Goal: Task Accomplishment & Management: Use online tool/utility

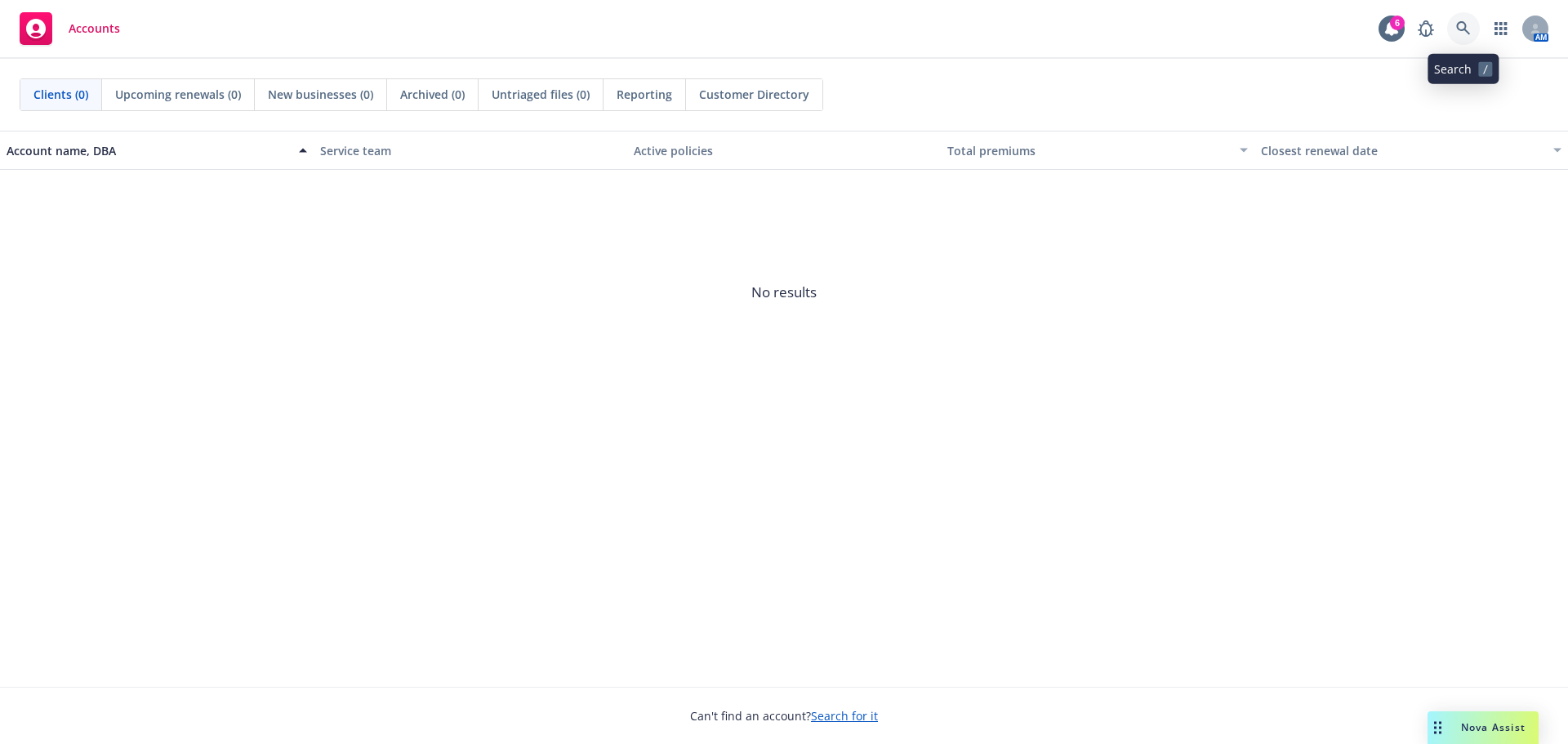
click at [1464, 26] on icon at bounding box center [1463, 28] width 14 height 14
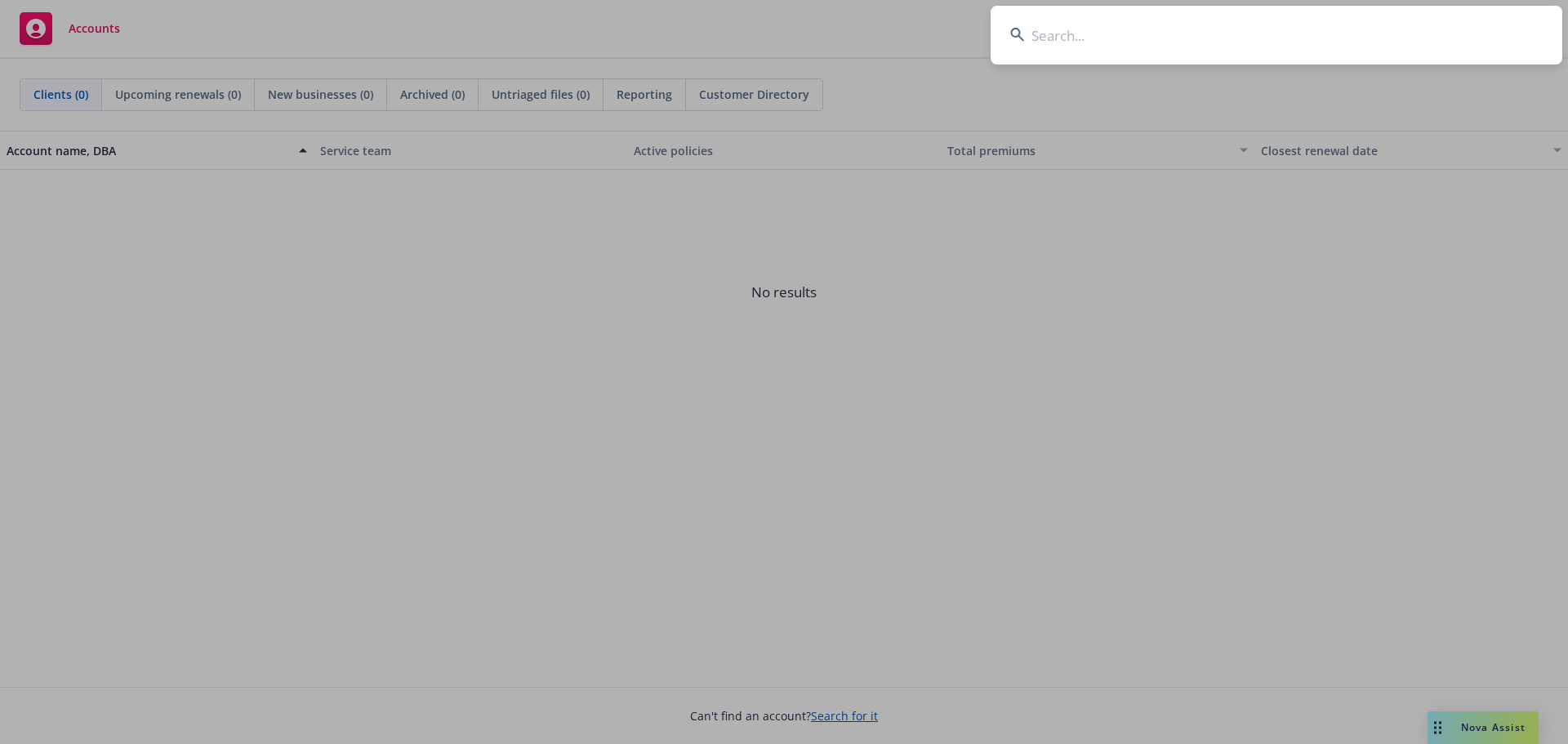
click at [1073, 39] on input at bounding box center [1275, 35] width 571 height 59
type input "MNTN, Inc."
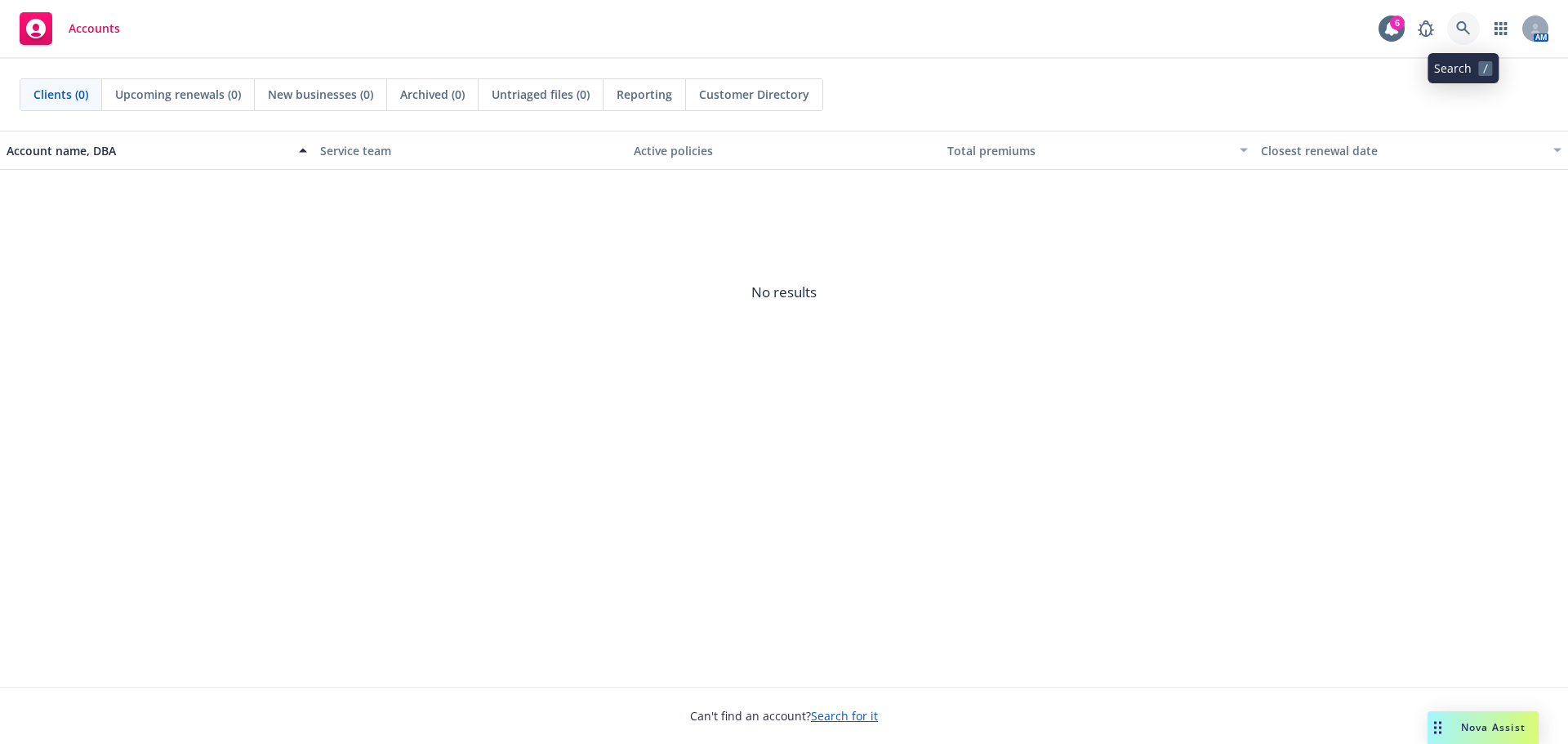
click at [1460, 32] on icon at bounding box center [1463, 28] width 14 height 14
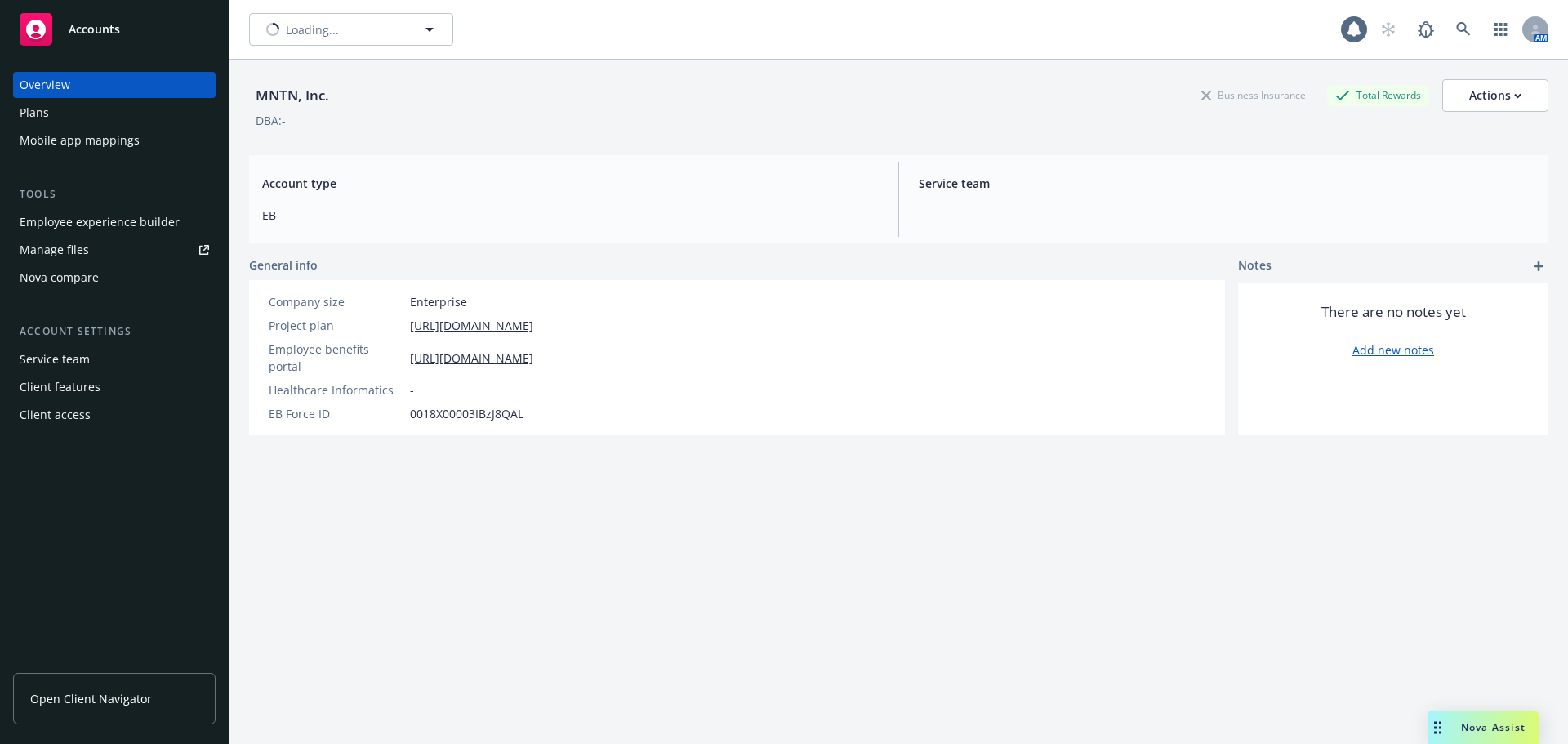
click at [1121, 40] on div "Loading..." at bounding box center [794, 29] width 1092 height 32
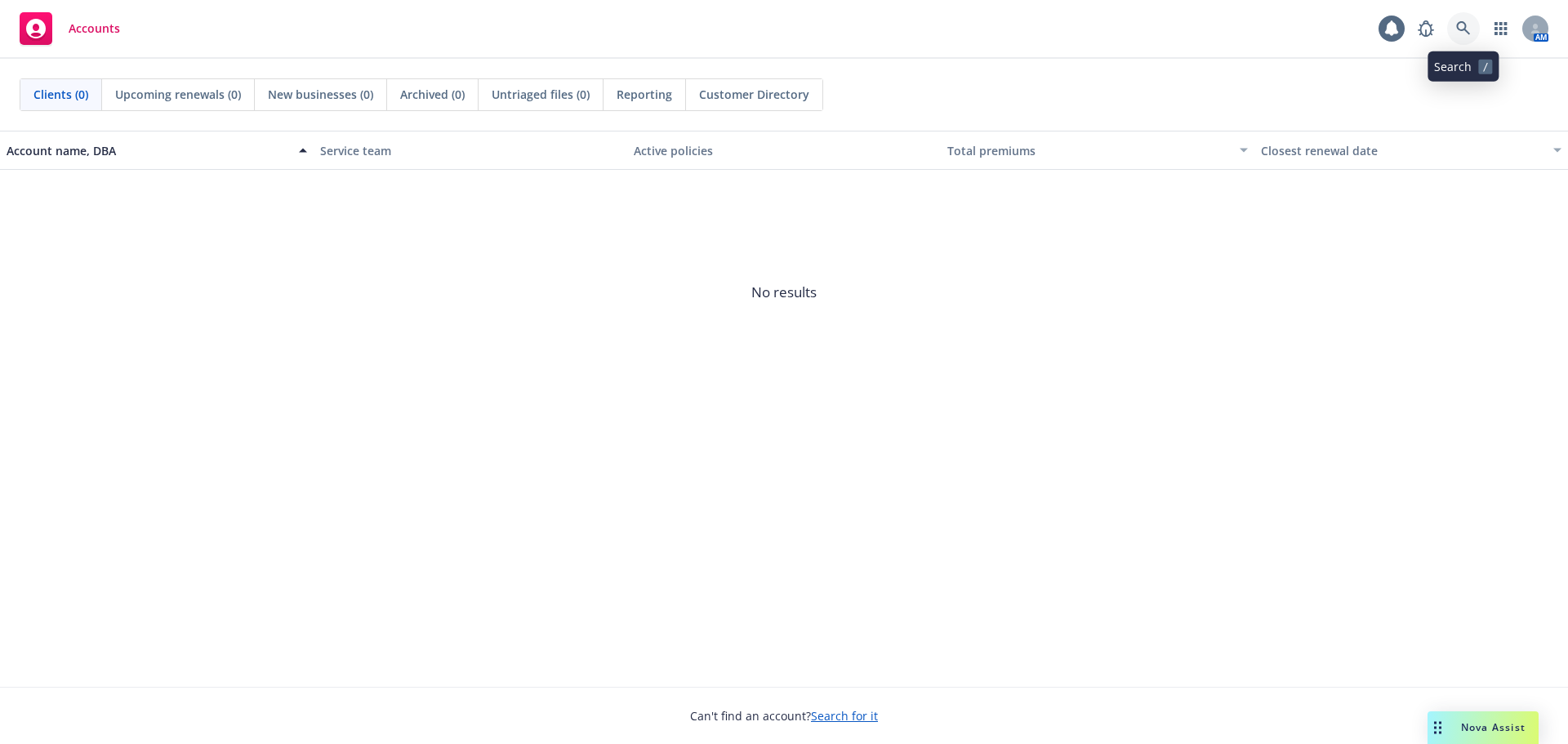
click at [1458, 31] on icon at bounding box center [1463, 28] width 14 height 14
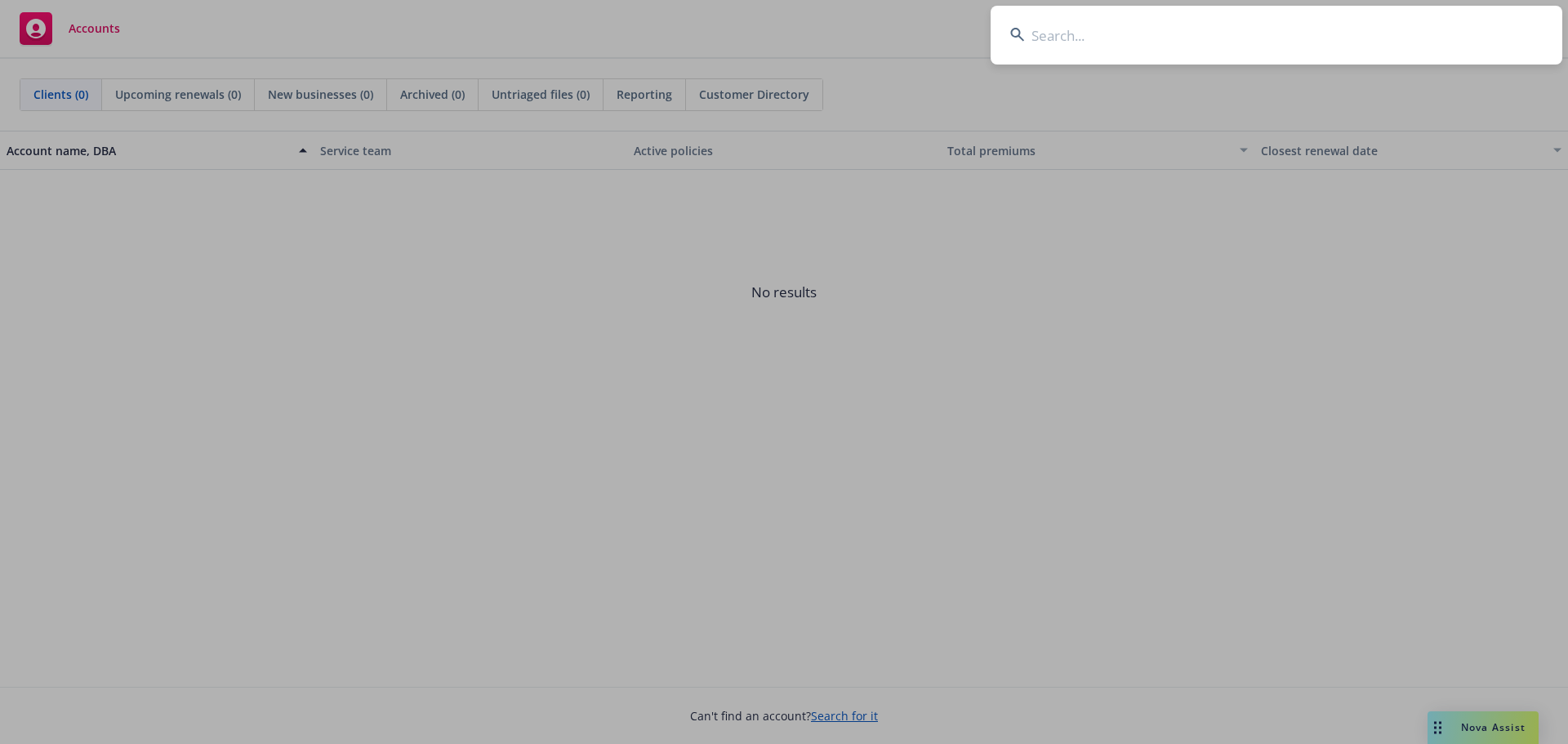
click at [1123, 44] on input at bounding box center [1275, 35] width 571 height 59
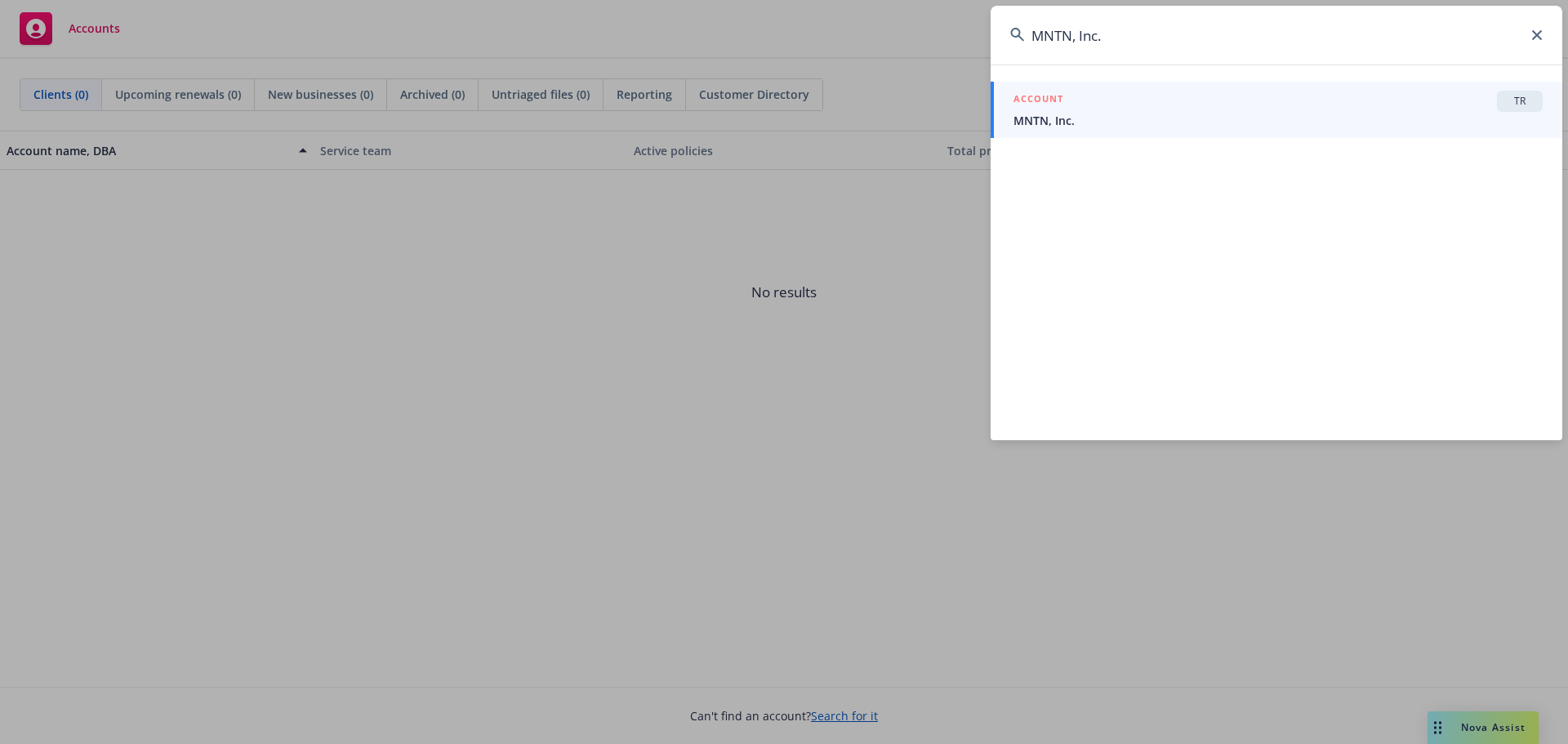
type input "MNTN, Inc."
click at [1169, 118] on span "MNTN, Inc." at bounding box center [1277, 121] width 529 height 17
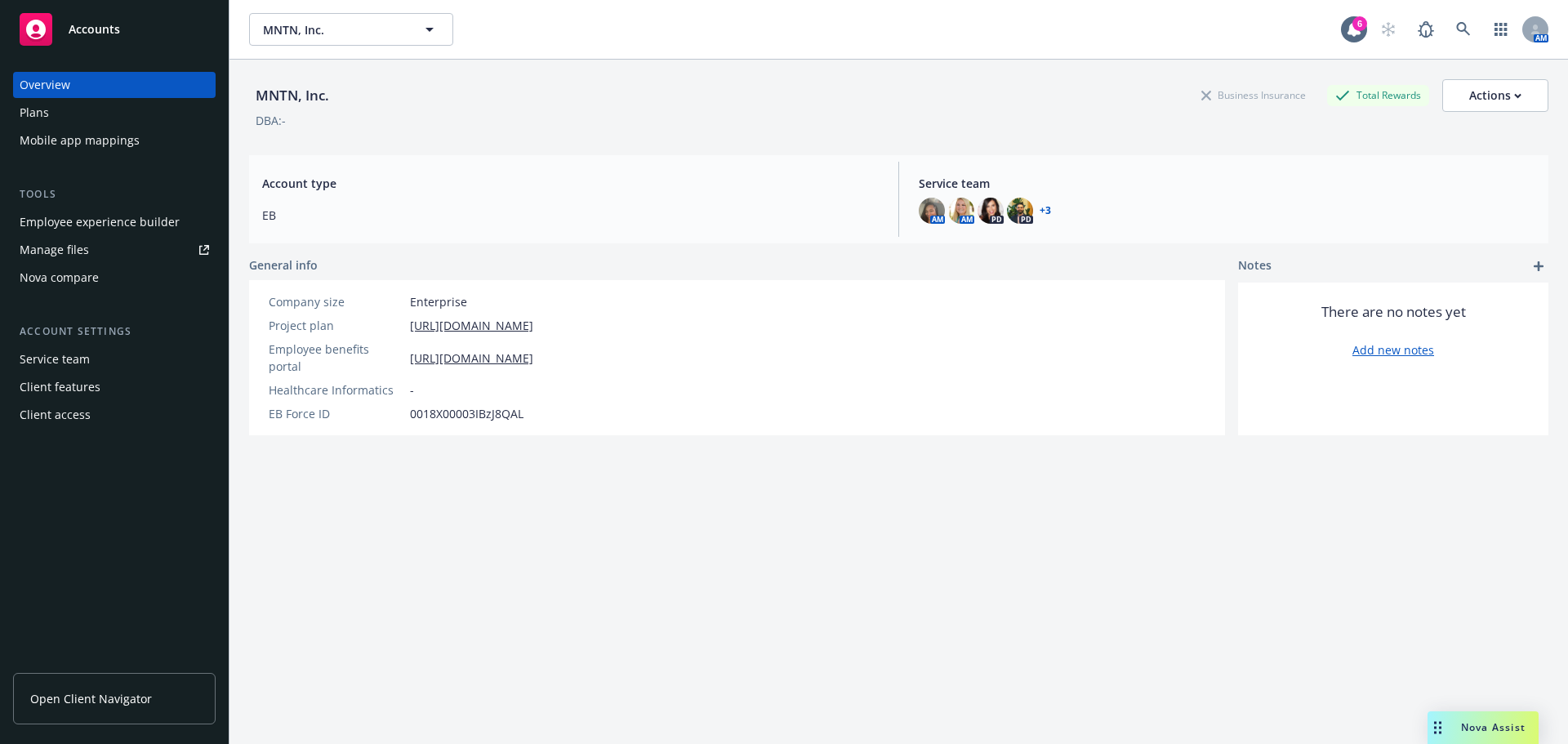
click at [59, 270] on div "Nova compare" at bounding box center [59, 277] width 79 height 26
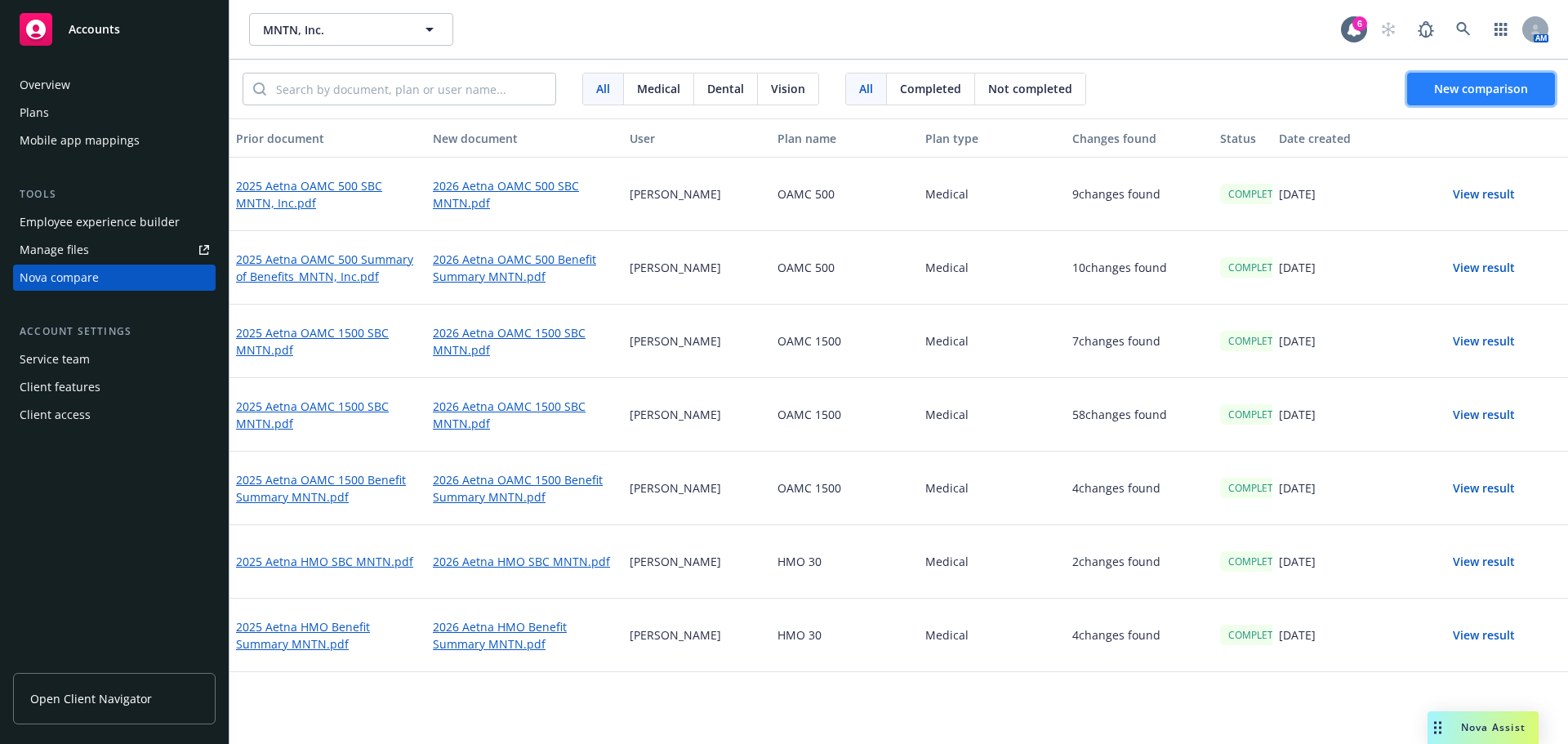
click at [1481, 86] on span "New comparison" at bounding box center [1481, 88] width 94 height 15
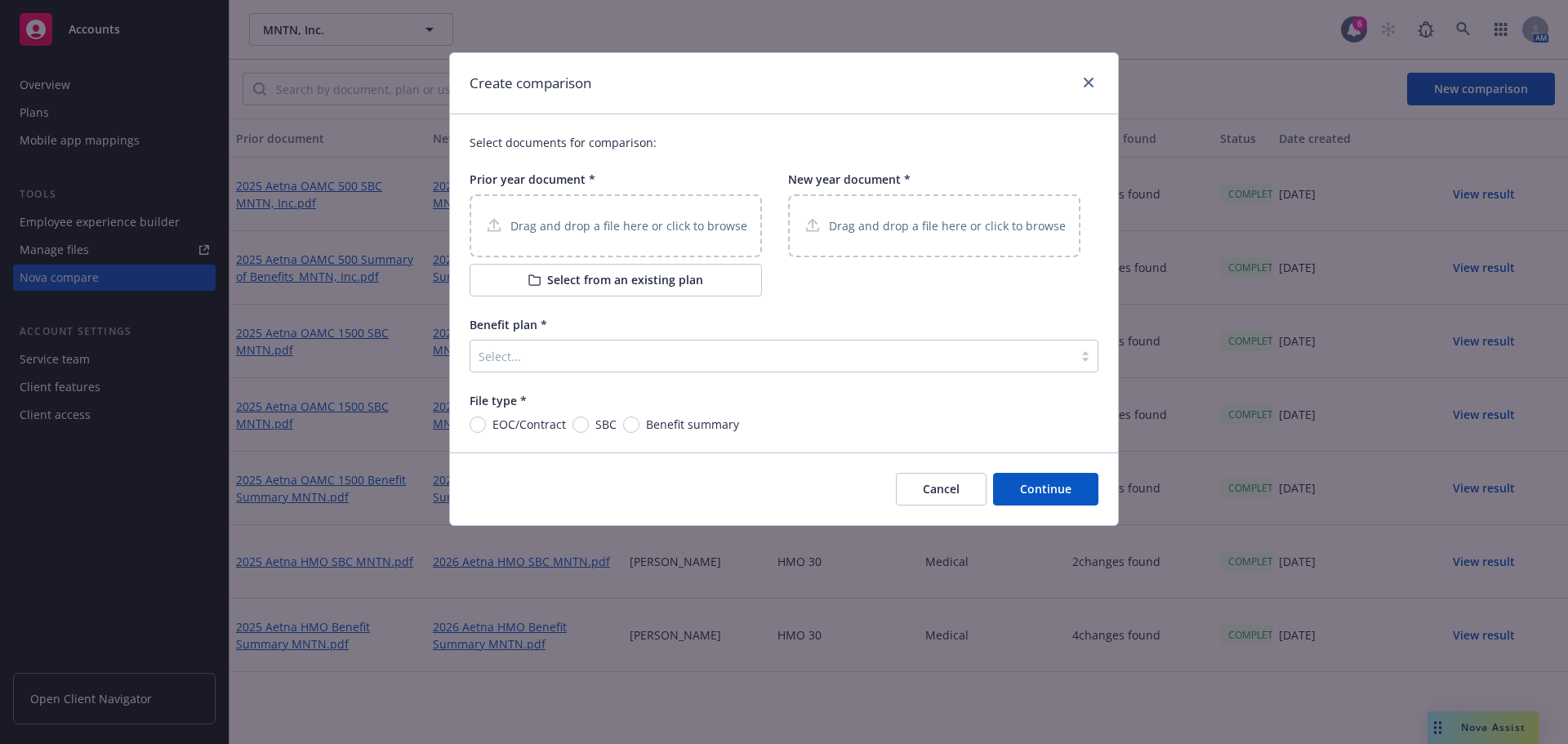
click at [583, 232] on p "Drag and drop a file here or click to browse" at bounding box center [628, 226] width 237 height 17
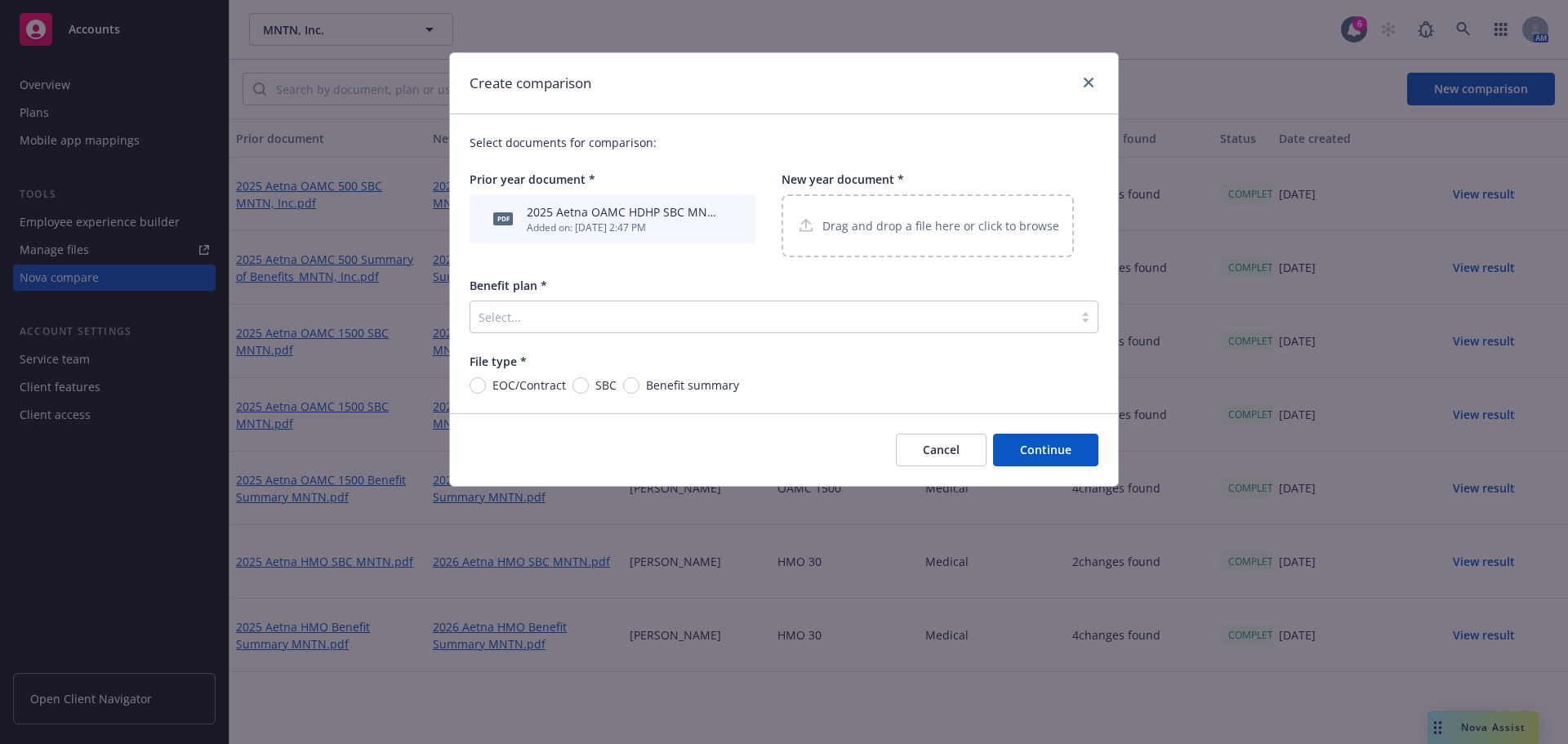
click at [865, 224] on p "Drag and drop a file here or click to browse" at bounding box center [940, 226] width 237 height 17
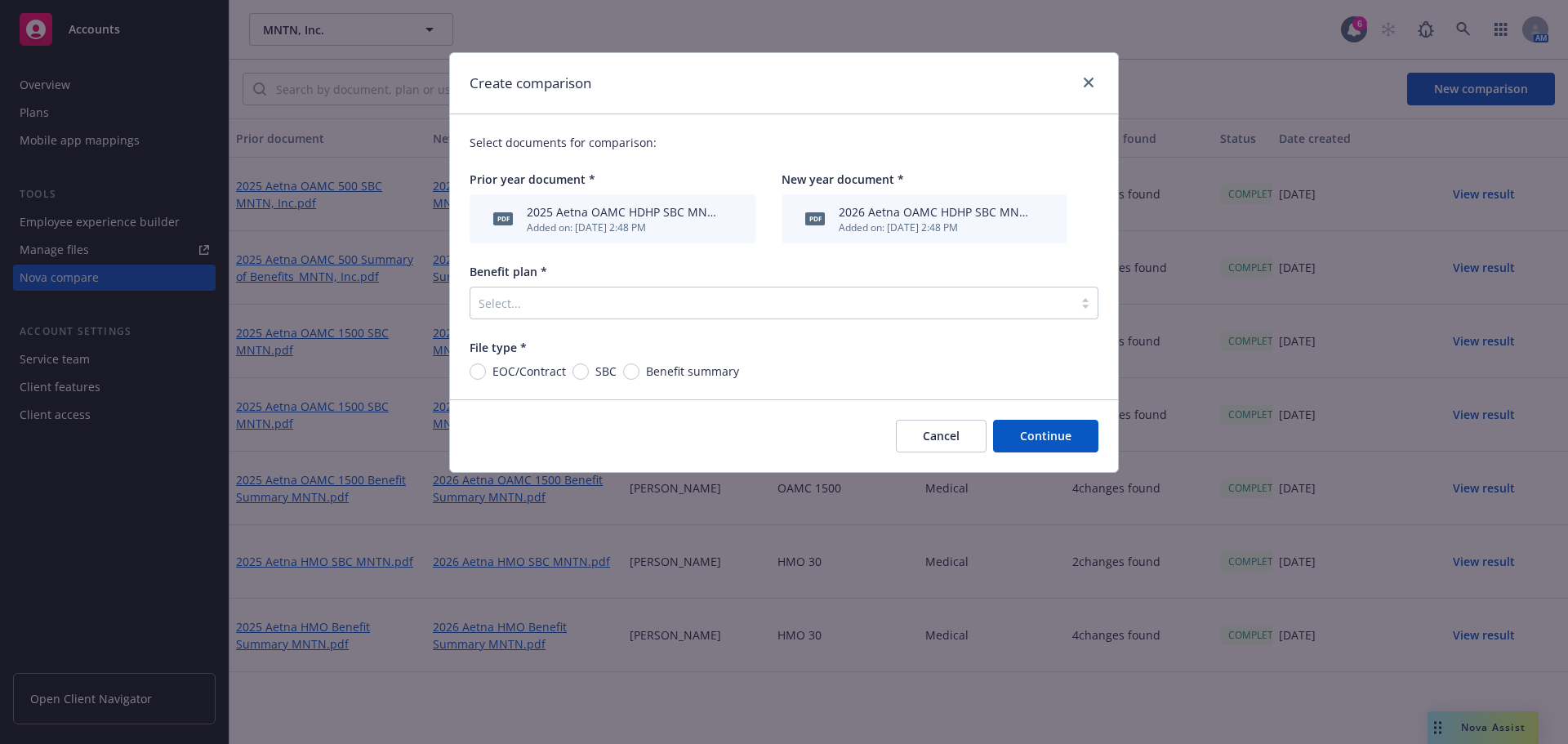
click at [526, 298] on div at bounding box center [771, 302] width 586 height 20
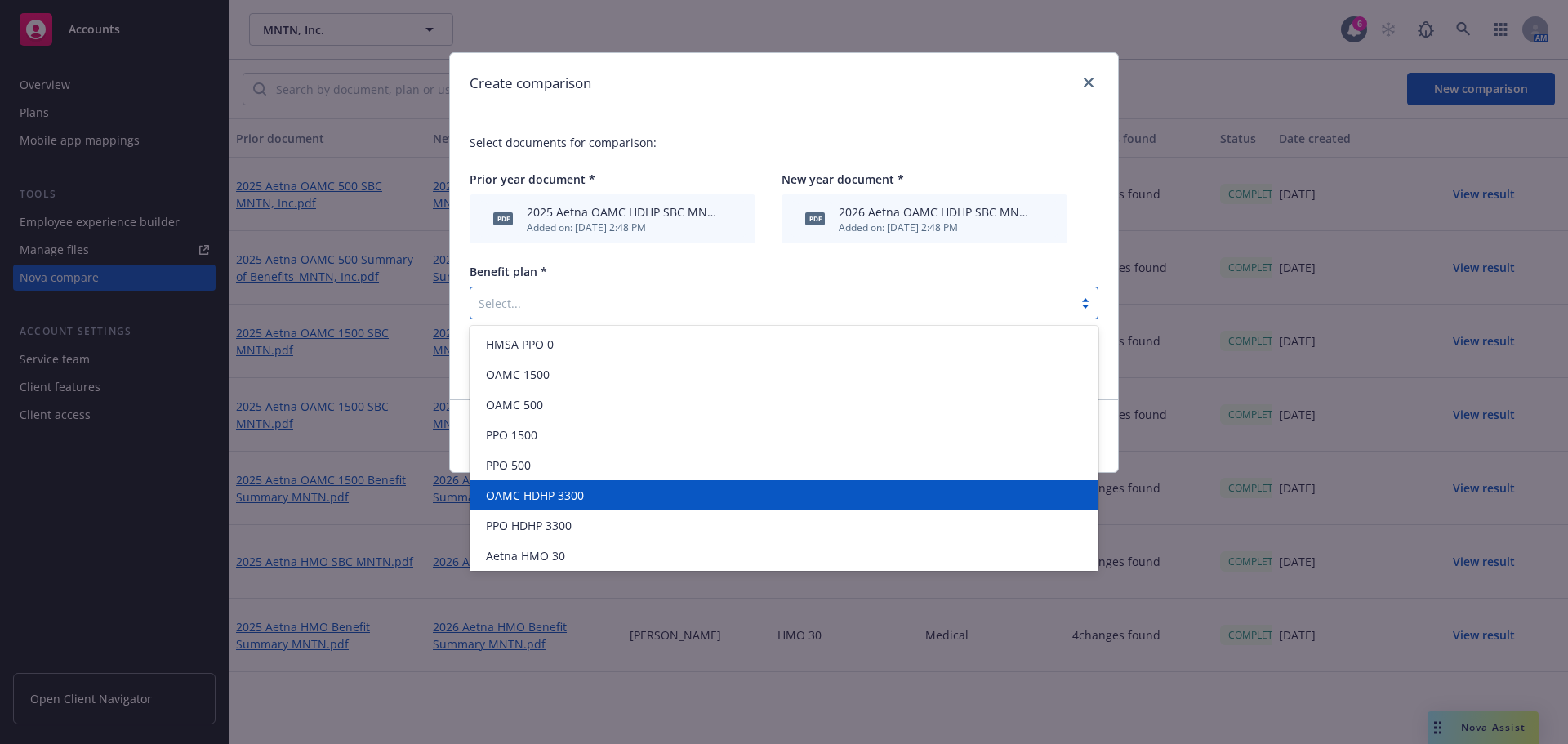
click at [543, 499] on span "OAMC HDHP 3300" at bounding box center [534, 495] width 98 height 17
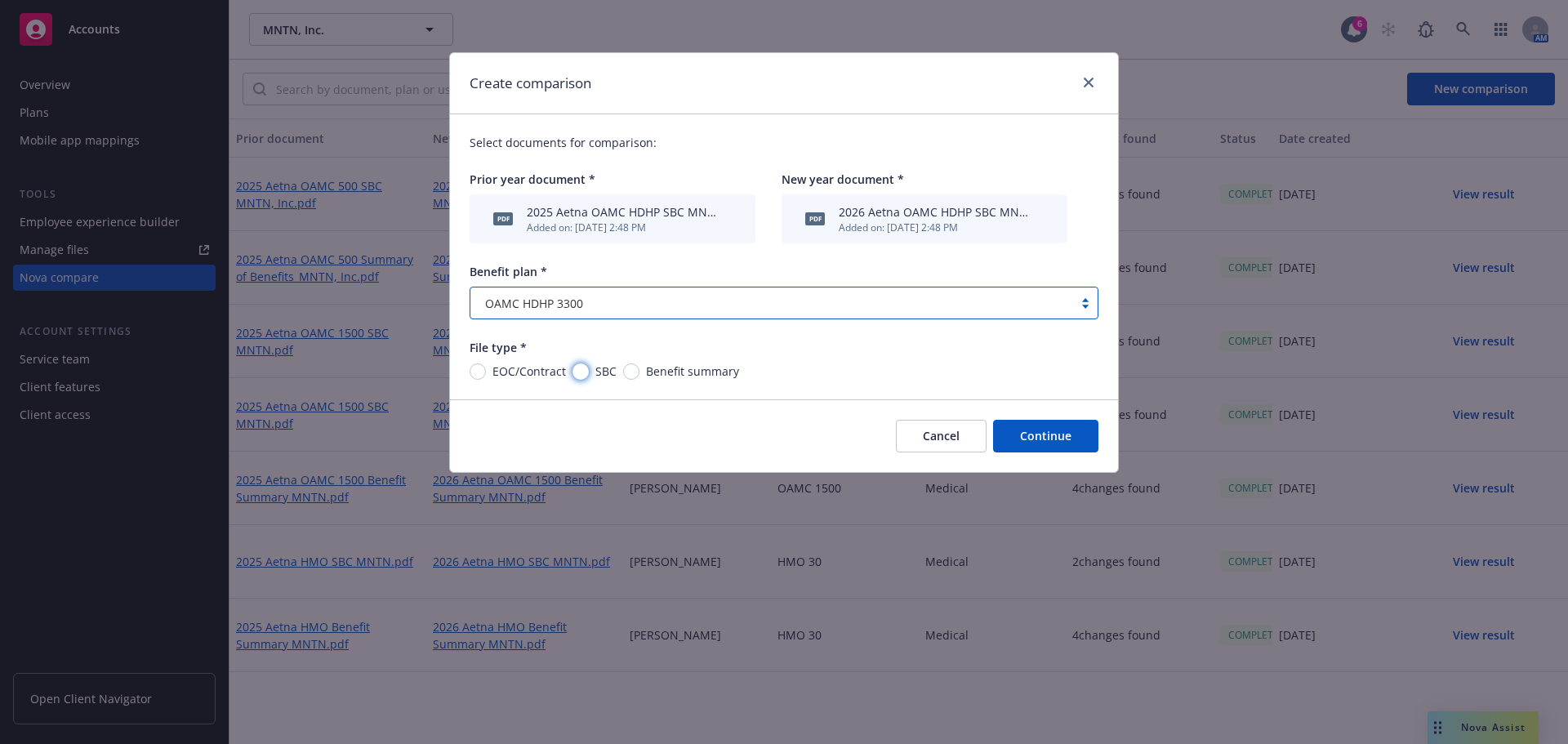
click at [580, 371] on input "SBC" at bounding box center [580, 371] width 16 height 16
radio input "true"
click at [1042, 438] on button "Continue" at bounding box center [1045, 436] width 105 height 32
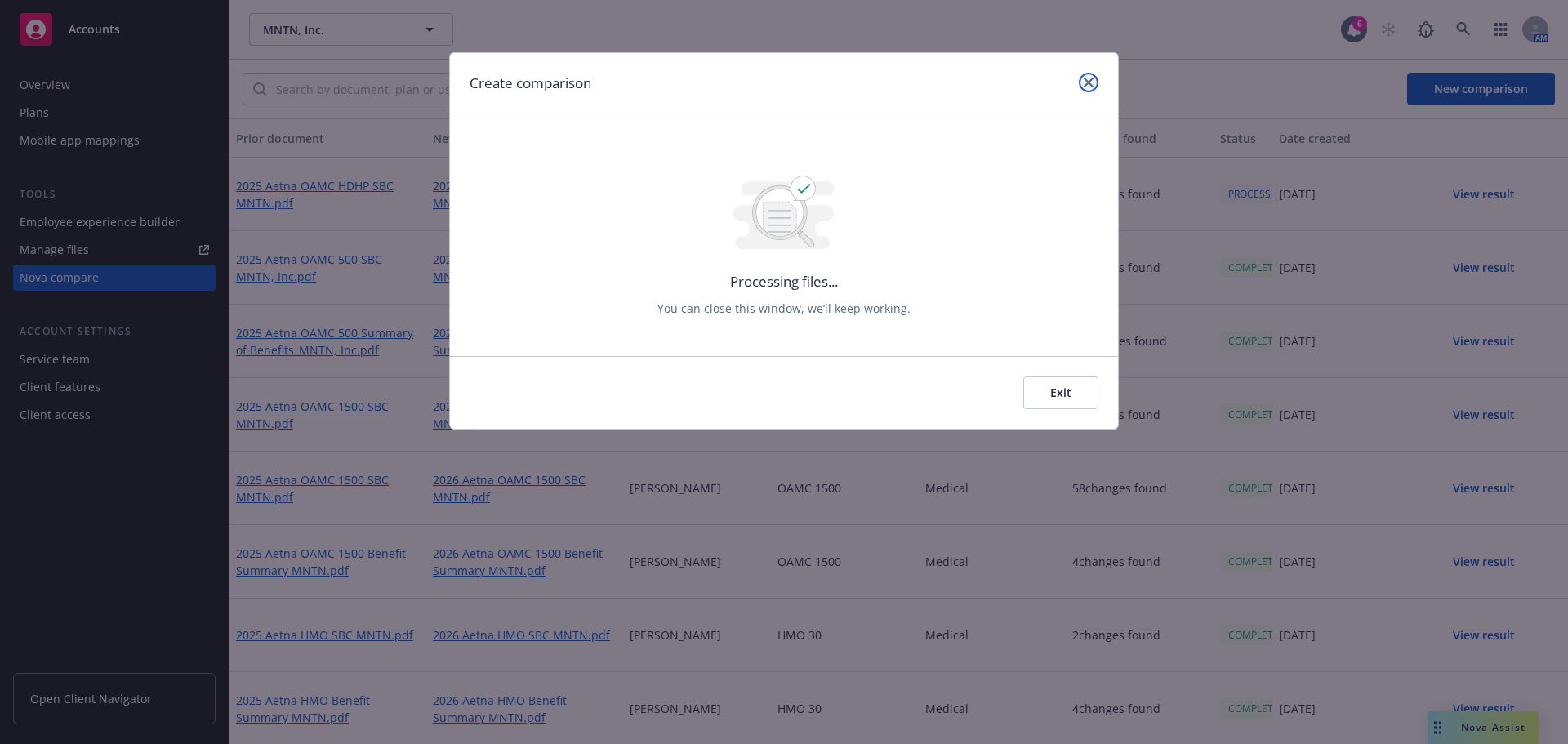
click at [1083, 74] on link "close" at bounding box center [1088, 82] width 20 height 20
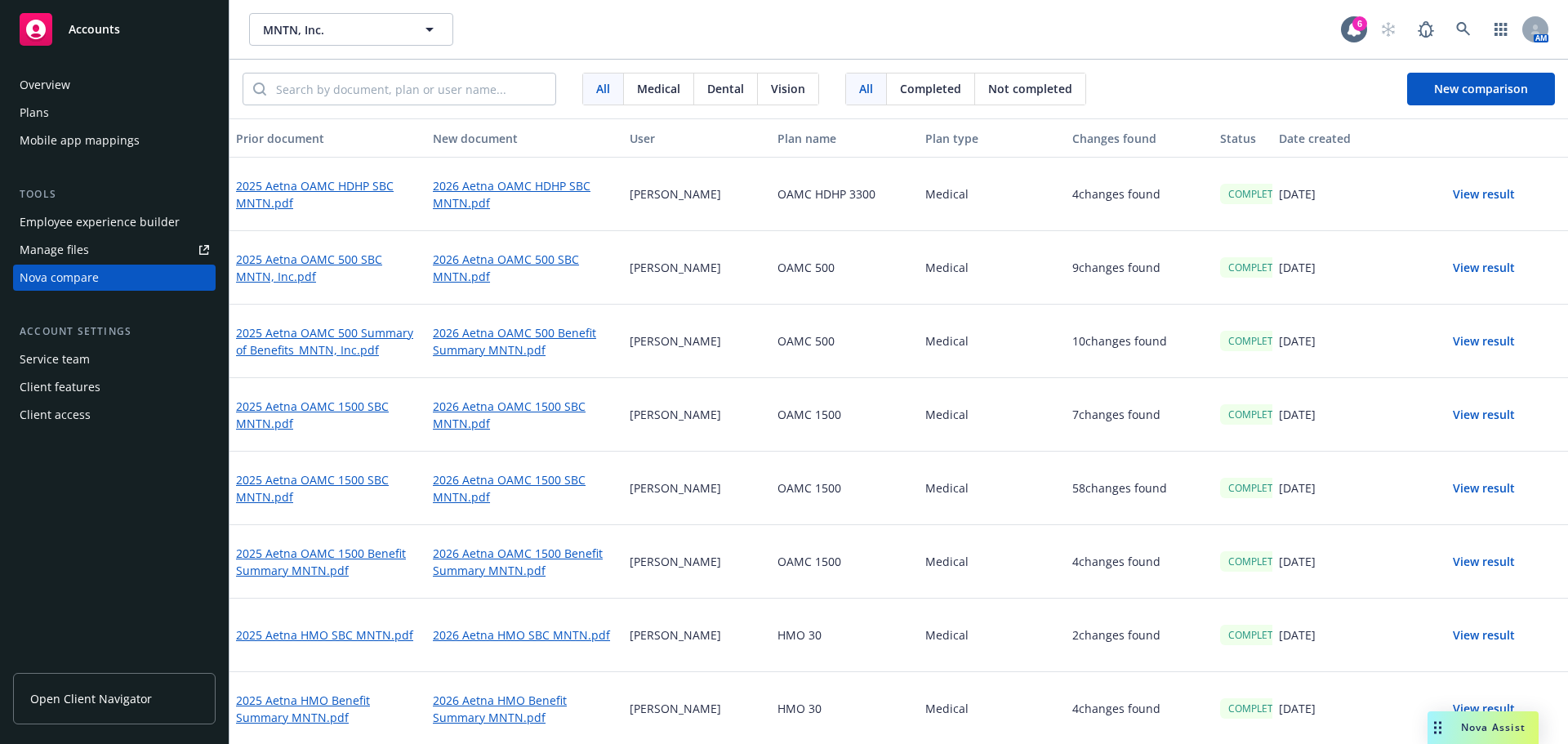
click at [1454, 200] on button "View result" at bounding box center [1483, 194] width 114 height 32
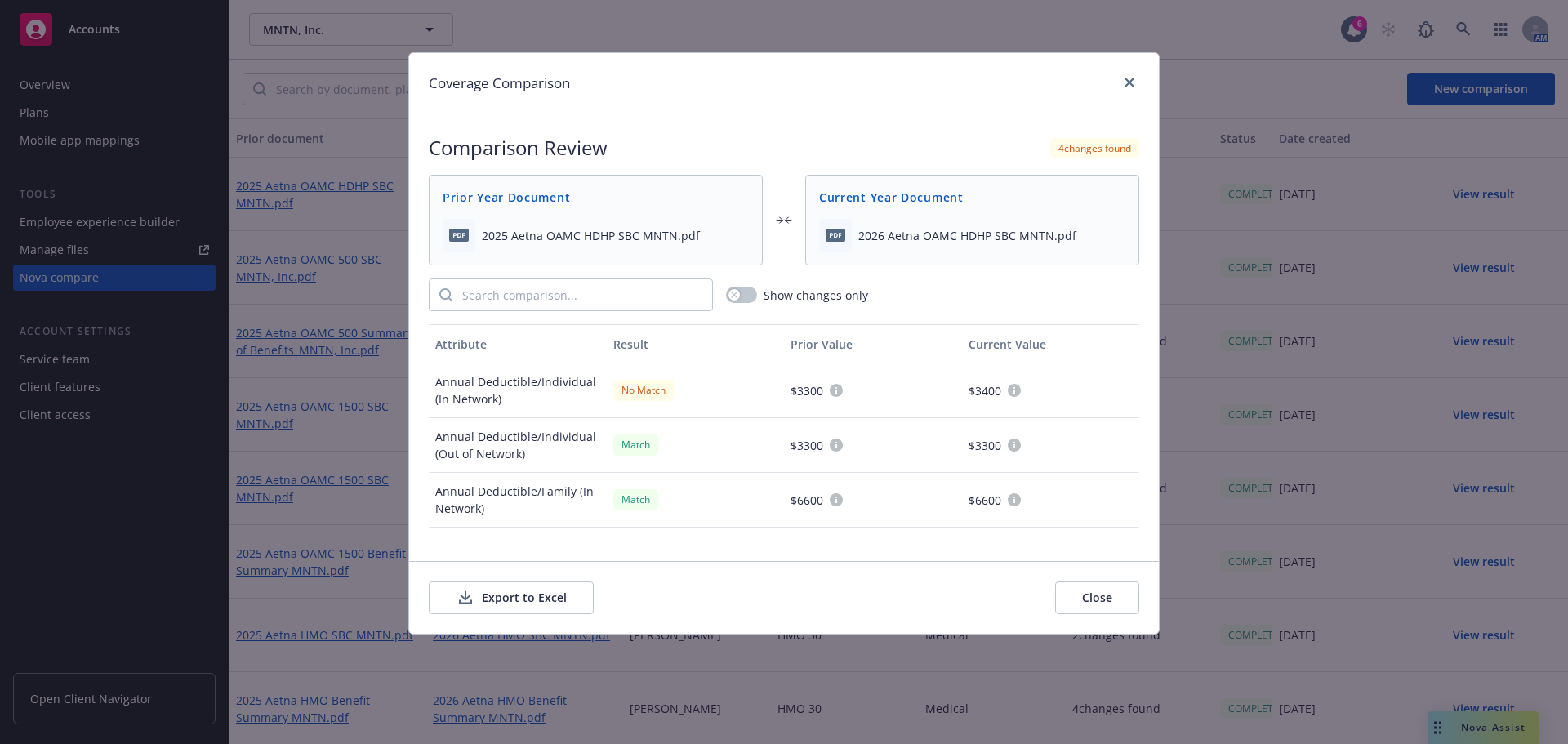
click at [507, 597] on button "Export to Excel" at bounding box center [511, 598] width 165 height 32
